Goal: Find specific page/section: Find specific page/section

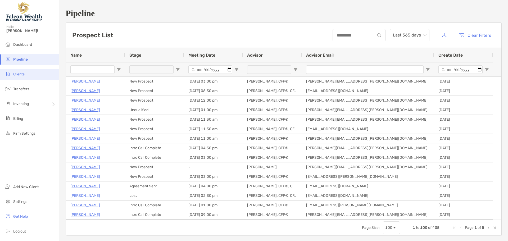
click at [27, 74] on li "Clients" at bounding box center [29, 74] width 59 height 11
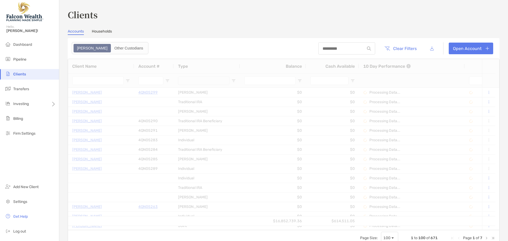
type input "*****"
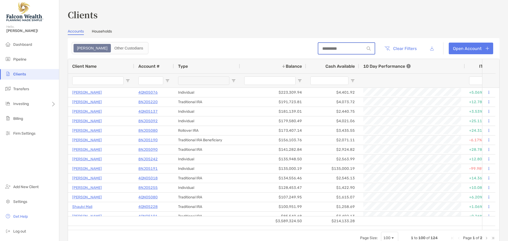
click at [342, 46] on input at bounding box center [341, 48] width 46 height 4
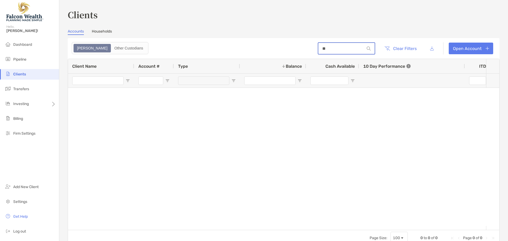
type input "*"
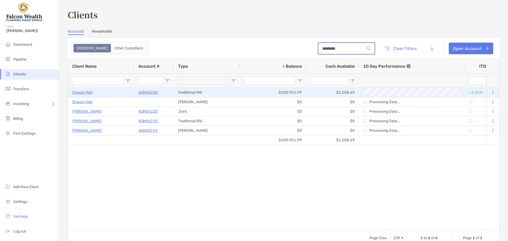
type input "********"
click at [149, 93] on p "4QN05228" at bounding box center [147, 92] width 19 height 7
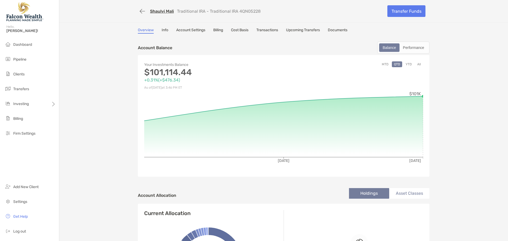
click at [192, 29] on link "Account Settings" at bounding box center [190, 31] width 29 height 6
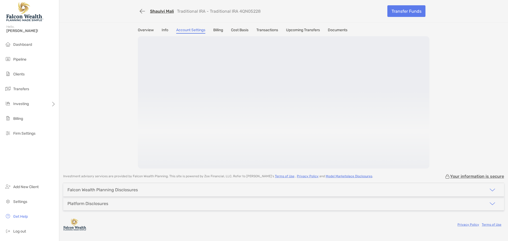
click at [220, 30] on link "Billing" at bounding box center [218, 31] width 10 height 6
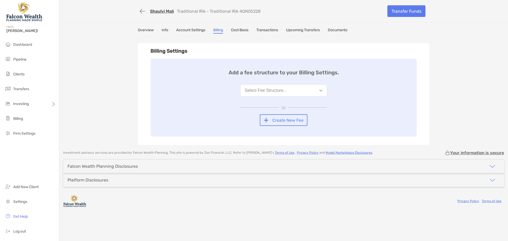
click at [116, 73] on div "Shaulvi Mali Traditional IRA - Traditional IRA 4QN05228 Transfer Funds Overview…" at bounding box center [283, 72] width 448 height 145
click at [246, 29] on link "Cost Basis" at bounding box center [239, 31] width 17 height 6
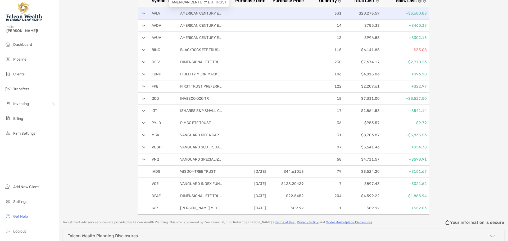
scroll to position [132, 0]
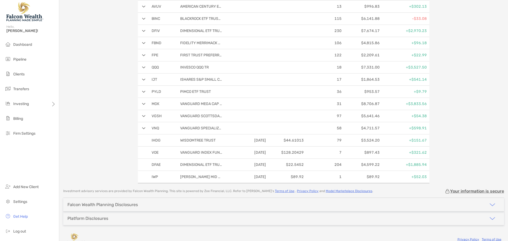
click at [112, 67] on div "Shaulvi Mali Traditional IRA - Traditional IRA 4QN05228 Transfer Funds Overview…" at bounding box center [283, 25] width 448 height 315
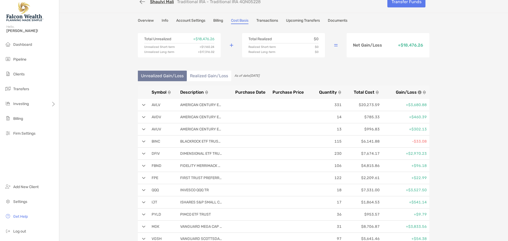
scroll to position [0, 0]
